Goal: Find specific page/section: Find specific page/section

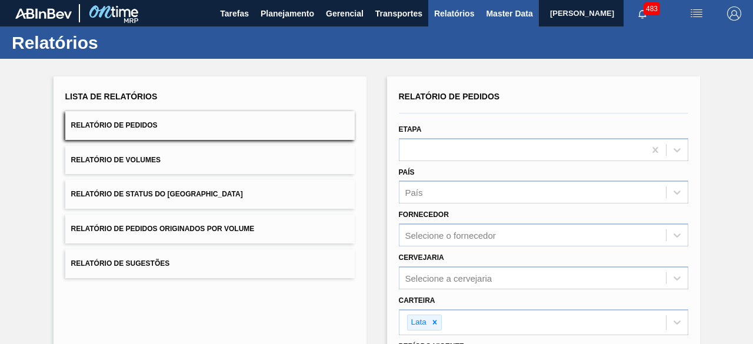
click at [496, 19] on span "Master Data" at bounding box center [509, 13] width 47 height 14
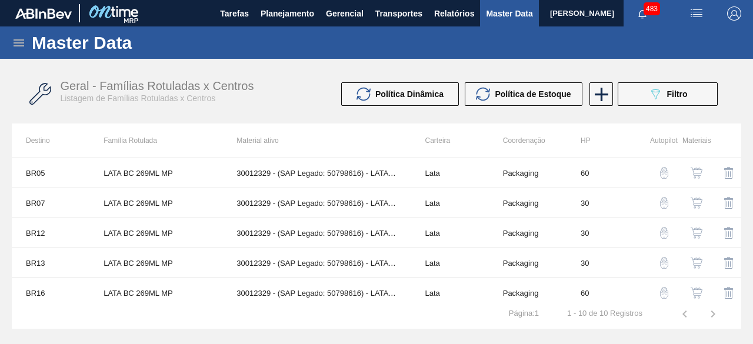
click at [19, 40] on icon at bounding box center [19, 42] width 11 height 7
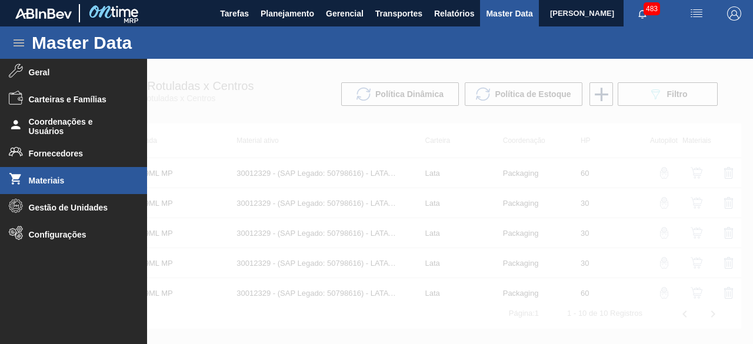
click at [72, 178] on span "Materiais" at bounding box center [77, 180] width 97 height 9
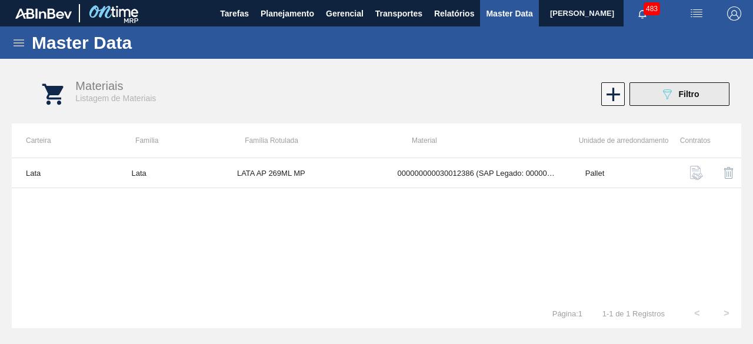
click at [678, 98] on div "089F7B8B-B2A5-4AFE-B5C0-19BA573D28AC Filtro" at bounding box center [679, 94] width 39 height 14
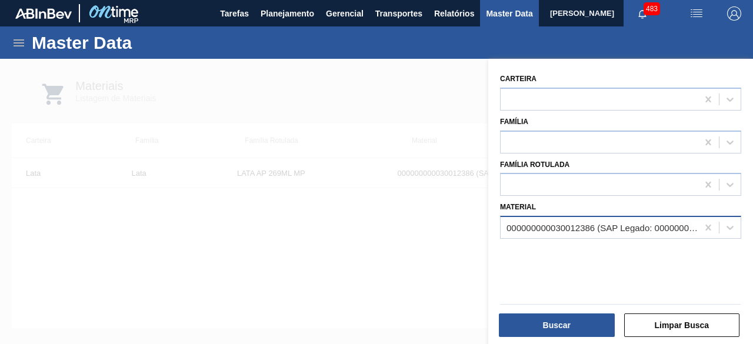
click at [605, 225] on div "000000000030012386 (SAP Legado: 000000000050798613) - LATA AL. 269ML AP MP 429" at bounding box center [603, 228] width 192 height 10
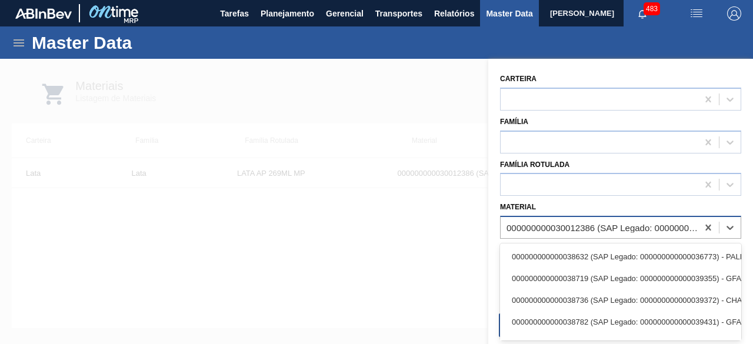
paste input "30012360"
type input "30012360"
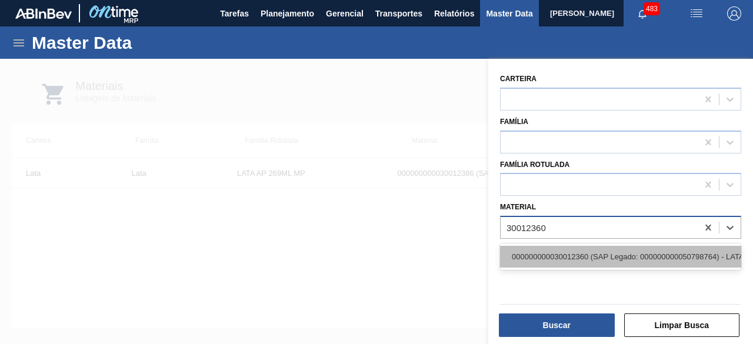
click at [612, 258] on div "000000000030012360 (SAP Legado: 000000000050798764) - LATA AL. 350ML SK PM 429" at bounding box center [620, 257] width 241 height 22
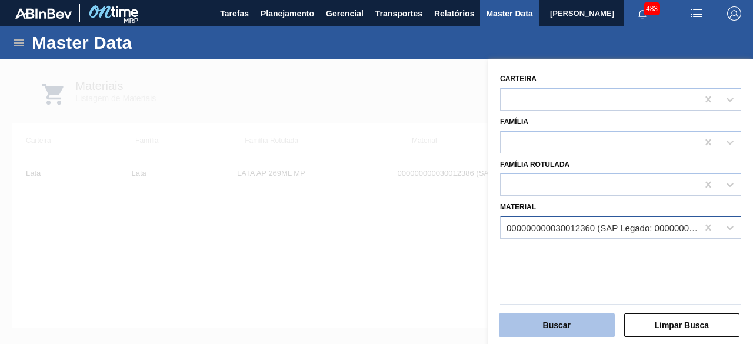
click at [590, 329] on button "Buscar" at bounding box center [557, 326] width 116 height 24
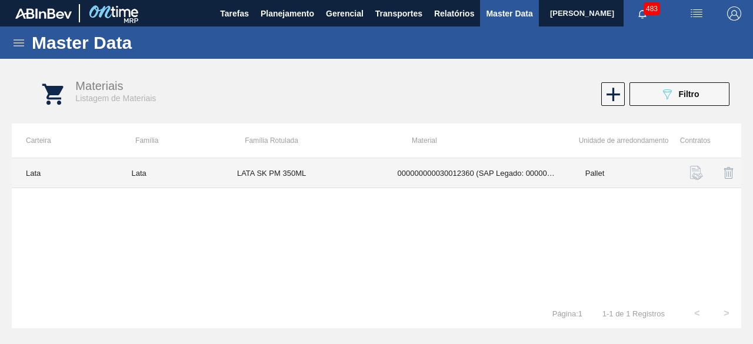
click at [252, 177] on td "LATA SK PM 350ML" at bounding box center [303, 173] width 161 height 30
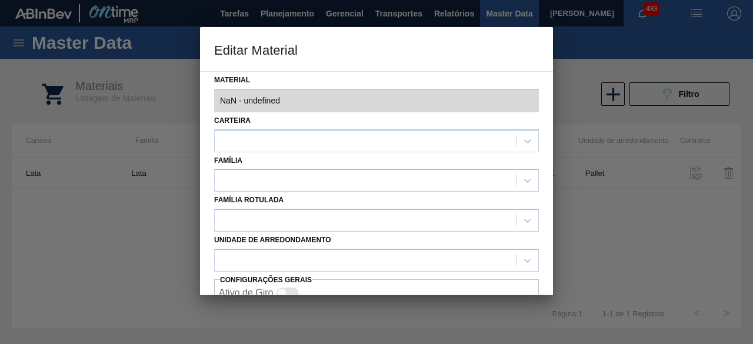
type input "30012360 - 000000000030012360 (SAP Legado: 000000000050798764) - LATA AL. 350ML…"
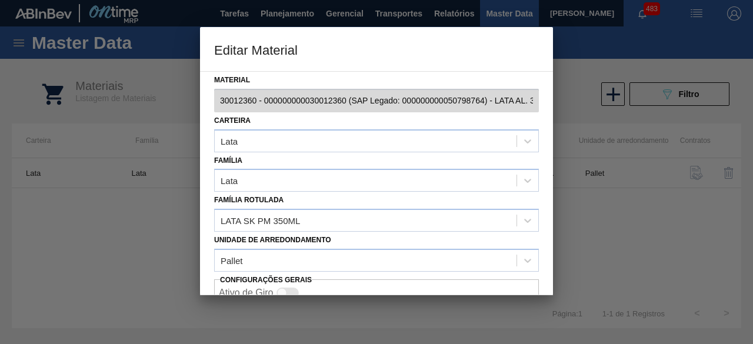
scroll to position [49, 0]
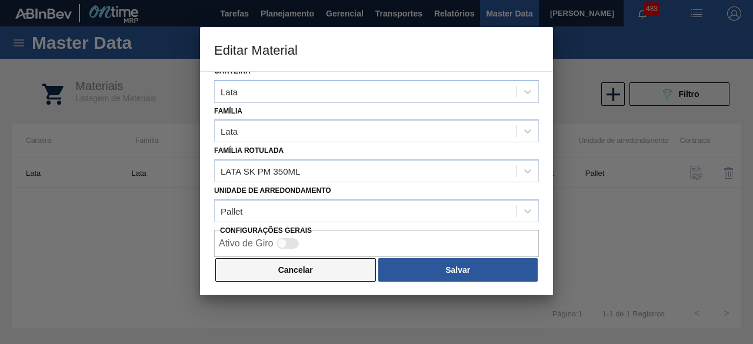
click at [344, 271] on button "Cancelar" at bounding box center [295, 270] width 161 height 24
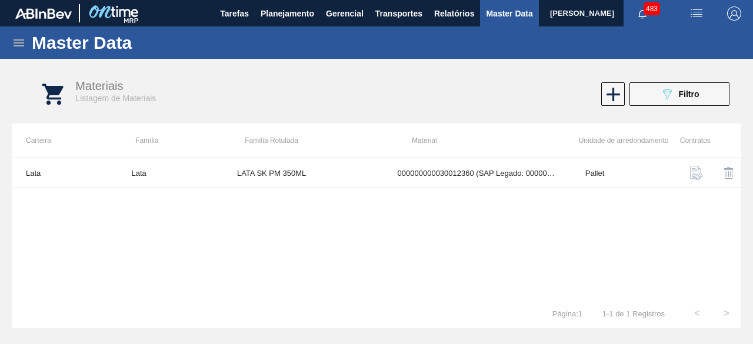
click at [653, 107] on div "Materiais Listagem de Materiais 089F7B8B-B2A5-4AFE-B5C0-19BA573D28AC Filtro" at bounding box center [389, 94] width 730 height 44
click at [650, 98] on button "089F7B8B-B2A5-4AFE-B5C0-19BA573D28AC Filtro" at bounding box center [680, 94] width 100 height 24
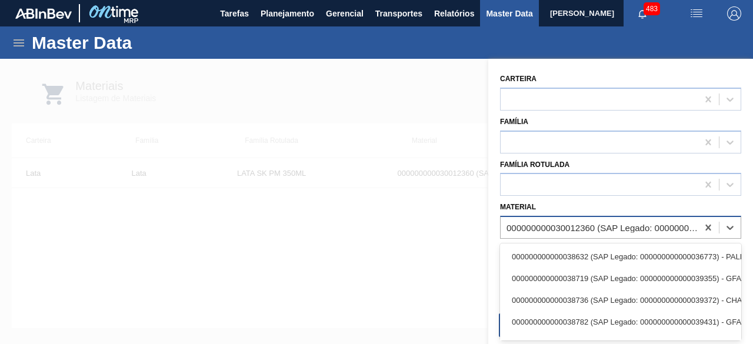
click at [622, 225] on div "000000000030012360 (SAP Legado: 000000000050798764) - LATA AL. 350ML SK PM 429" at bounding box center [603, 228] width 192 height 10
paste input "30034229"
type input "30034229"
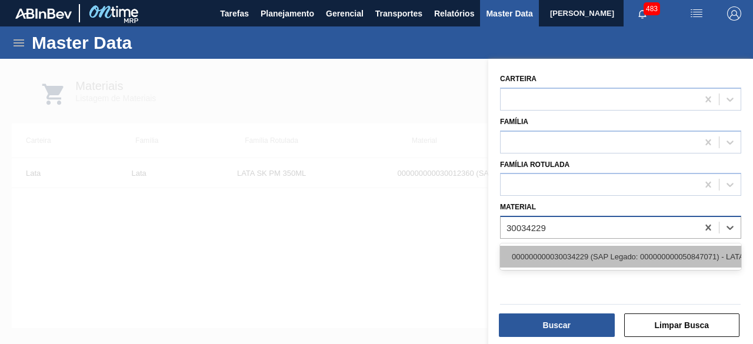
click at [580, 257] on div "000000000030034229 (SAP Legado: 000000000050847071) - LATA AL SPATEN 269ML SLK …" at bounding box center [620, 257] width 241 height 22
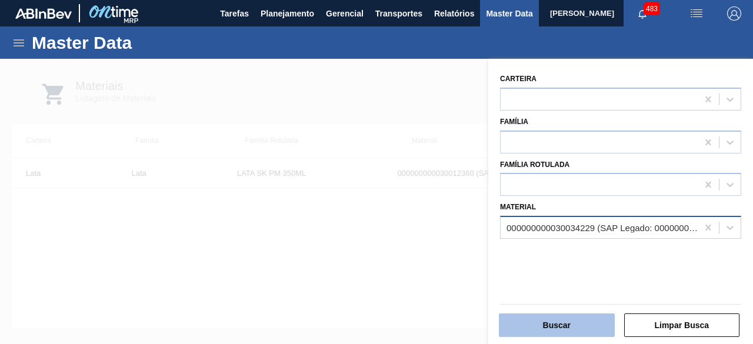
click at [587, 323] on button "Buscar" at bounding box center [557, 326] width 116 height 24
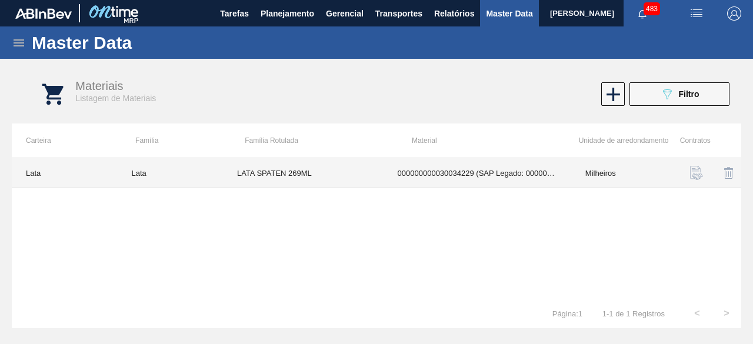
click at [365, 173] on td "LATA SPATEN 269ML" at bounding box center [303, 173] width 161 height 30
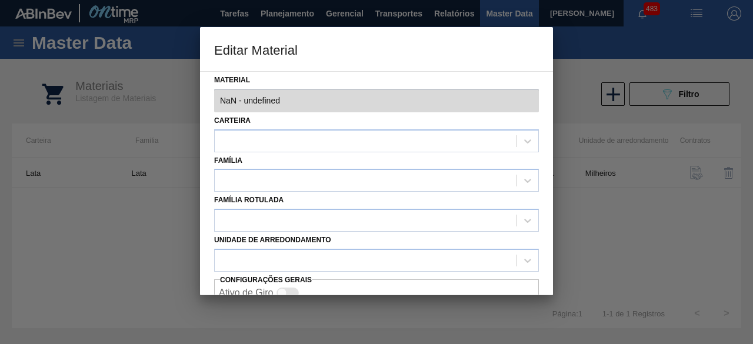
type input "30034229 - 000000000030034229 (SAP Legado: 000000000050847071) - LATA AL SPATEN…"
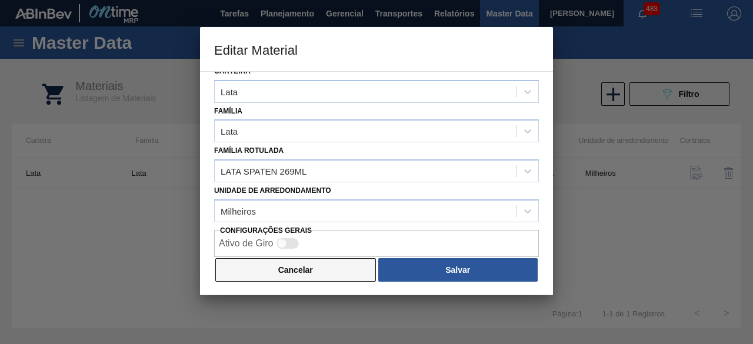
click at [347, 275] on button "Cancelar" at bounding box center [295, 270] width 161 height 24
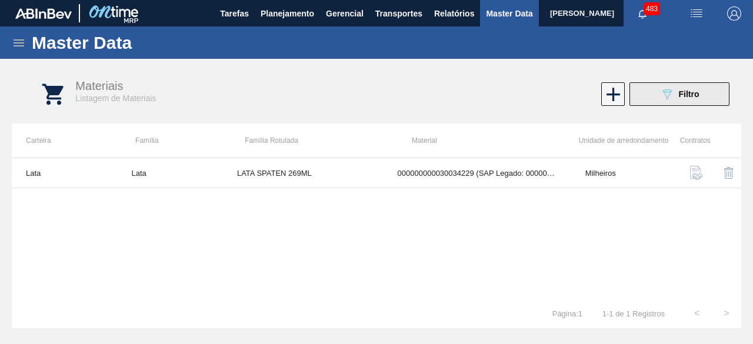
click at [643, 103] on button "089F7B8B-B2A5-4AFE-B5C0-19BA573D28AC Filtro" at bounding box center [680, 94] width 100 height 24
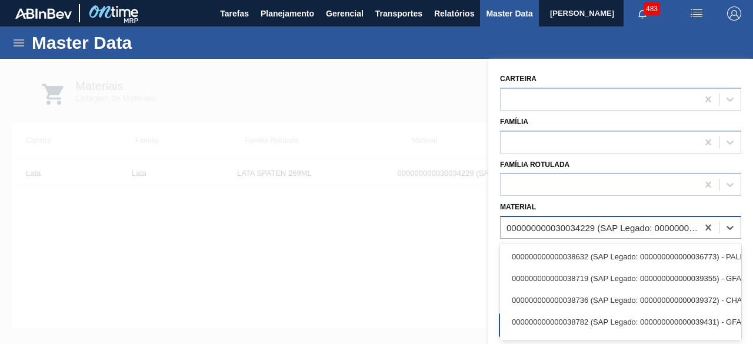
click at [550, 234] on div "000000000030034229 (SAP Legado: 000000000050847071) - LATA AL SPATEN 269ML SLK …" at bounding box center [599, 228] width 197 height 17
paste input "30012388"
type input "30012388"
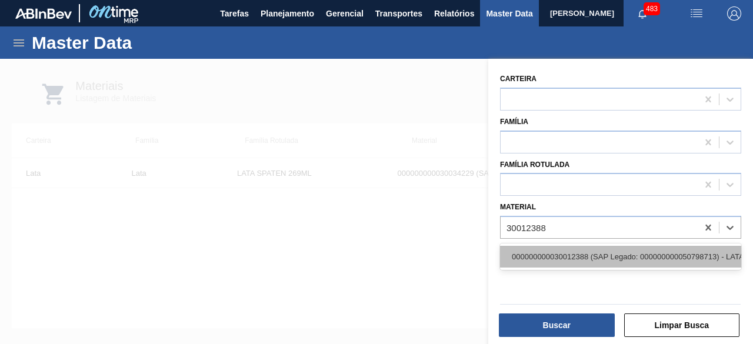
click at [563, 257] on div "000000000030012388 (SAP Legado: 000000000050798713) - LATA AL. 269ML SK MP 429" at bounding box center [620, 257] width 241 height 22
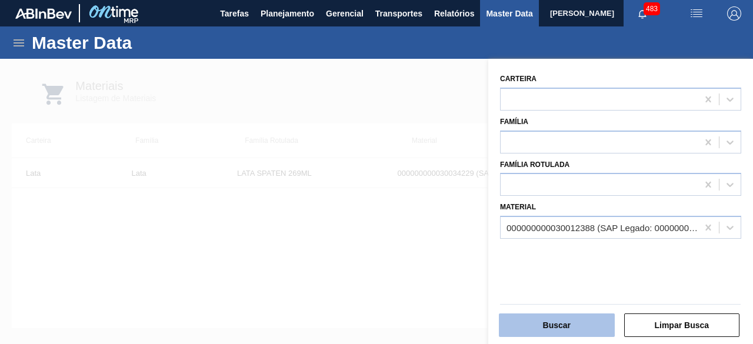
click at [591, 330] on button "Buscar" at bounding box center [557, 326] width 116 height 24
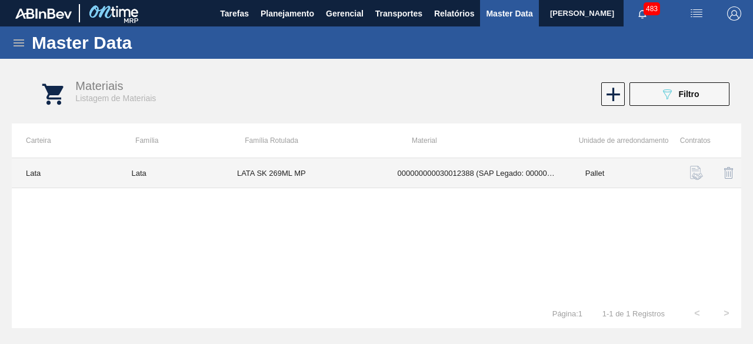
click at [253, 174] on td "LATA SK 269ML MP" at bounding box center [303, 173] width 161 height 30
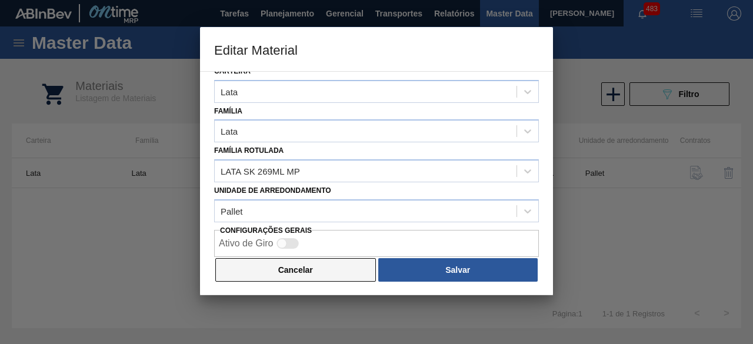
click at [299, 264] on button "Cancelar" at bounding box center [295, 270] width 161 height 24
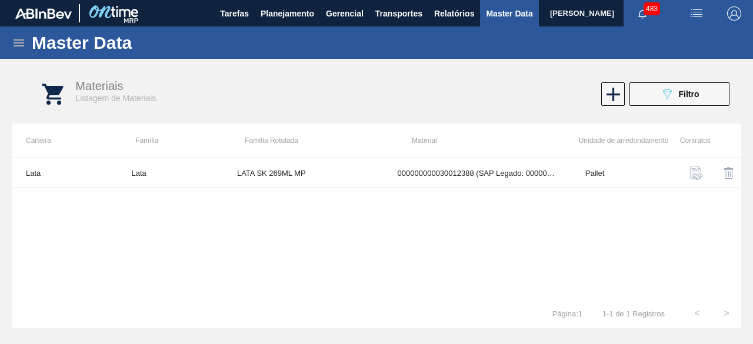
click at [16, 48] on icon at bounding box center [19, 43] width 14 height 14
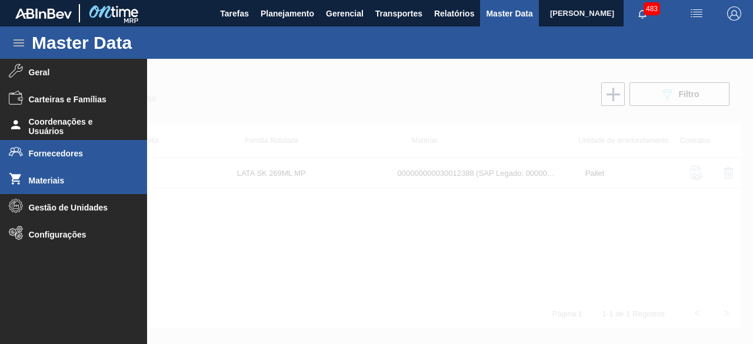
click at [78, 155] on span "Fornecedores" at bounding box center [77, 153] width 97 height 9
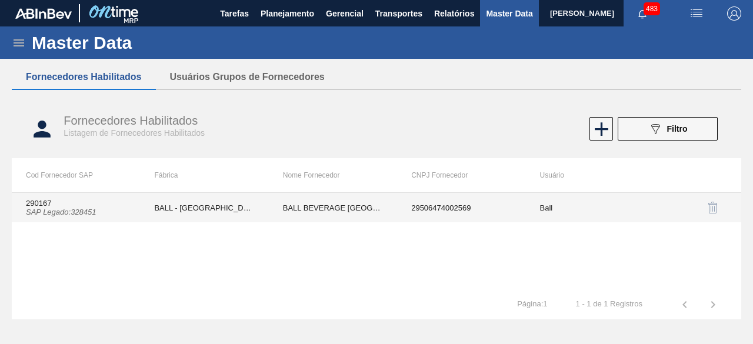
click at [370, 207] on td "BALL BEVERAGE [GEOGRAPHIC_DATA] SA" at bounding box center [333, 207] width 128 height 29
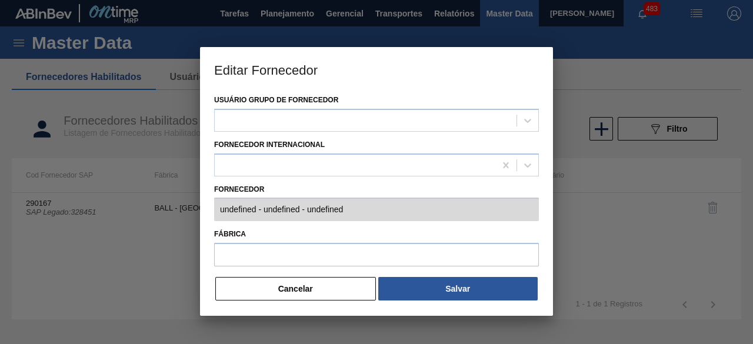
type input "290167 (SAP Legado: 328451) - BALL BEVERAGE [GEOGRAPHIC_DATA] [GEOGRAPHIC_DATA]…"
type input "BALL - [GEOGRAPHIC_DATA] ([GEOGRAPHIC_DATA])"
